Goal: Task Accomplishment & Management: Use online tool/utility

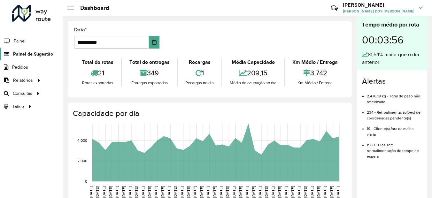
click at [28, 59] on link "Painel de Sugestão" at bounding box center [26, 54] width 53 height 13
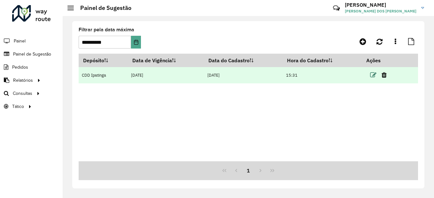
click at [374, 76] on icon at bounding box center [373, 75] width 6 height 6
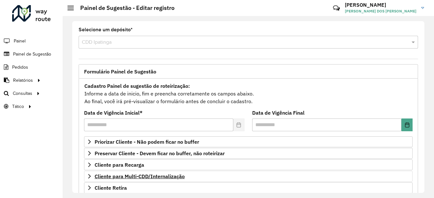
scroll to position [120, 0]
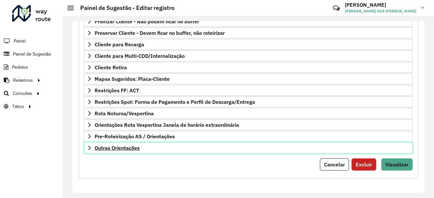
click at [137, 150] on span "Outras Orientações" at bounding box center [117, 147] width 45 height 5
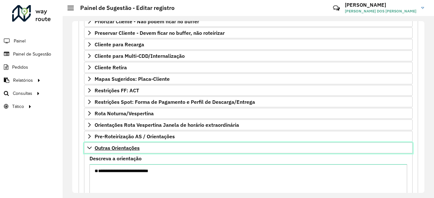
scroll to position [152, 0]
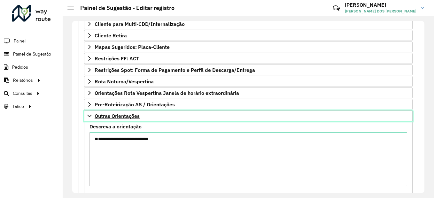
click at [115, 117] on span "Outras Orientações" at bounding box center [117, 115] width 45 height 5
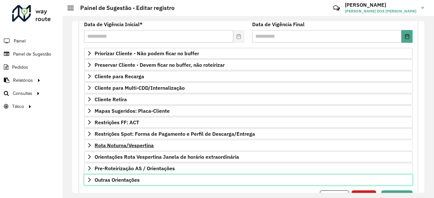
scroll to position [57, 0]
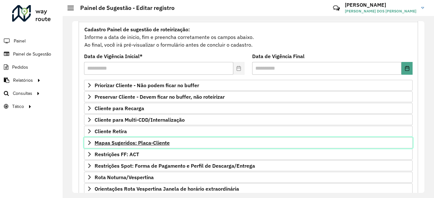
click at [129, 142] on span "Mapas Sugeridos: Placa-Cliente" at bounding box center [132, 142] width 75 height 5
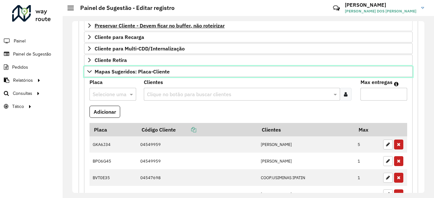
scroll to position [160, 0]
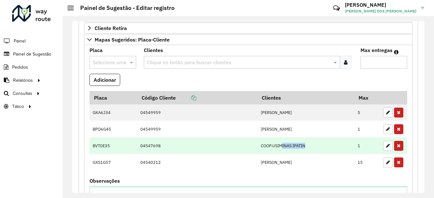
drag, startPoint x: 279, startPoint y: 147, endPoint x: 303, endPoint y: 147, distance: 24.3
click at [303, 147] on td "COOP.USIMINAS IPATIN" at bounding box center [305, 145] width 97 height 17
click at [273, 147] on td "COOP.USIMINAS IPATIN" at bounding box center [305, 145] width 97 height 17
drag, startPoint x: 274, startPoint y: 147, endPoint x: 303, endPoint y: 147, distance: 29.4
click at [303, 147] on td "COOP.USIMINAS IPATIN" at bounding box center [305, 145] width 97 height 17
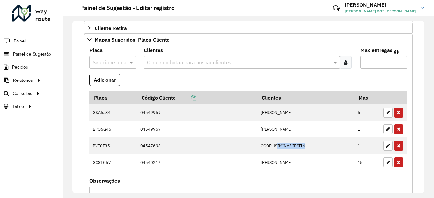
click at [103, 61] on input "text" at bounding box center [106, 63] width 27 height 8
type input "***"
click at [114, 80] on div "GIP8I79" at bounding box center [113, 80] width 46 height 11
click at [382, 62] on input "Max entregas" at bounding box center [383, 62] width 47 height 13
type input "*"
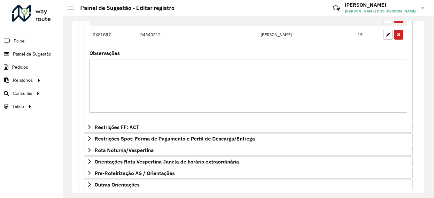
scroll to position [324, 0]
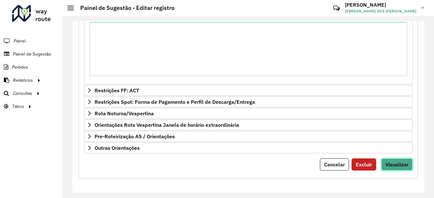
click at [394, 164] on span "Visualizar" at bounding box center [396, 164] width 23 height 6
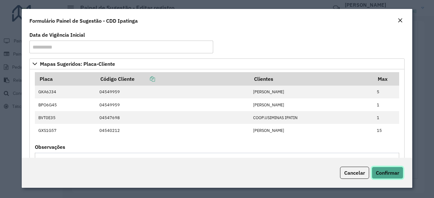
click at [386, 172] on span "Confirmar" at bounding box center [387, 173] width 23 height 6
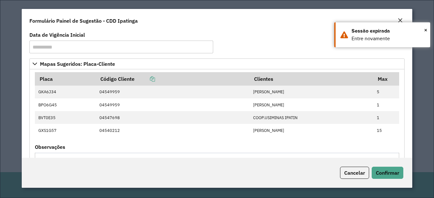
click at [398, 19] on em "Close" at bounding box center [400, 20] width 5 height 5
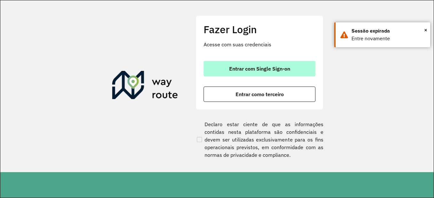
click at [264, 70] on span "Entrar com Single Sign-on" at bounding box center [259, 68] width 61 height 5
